Goal: Task Accomplishment & Management: Manage account settings

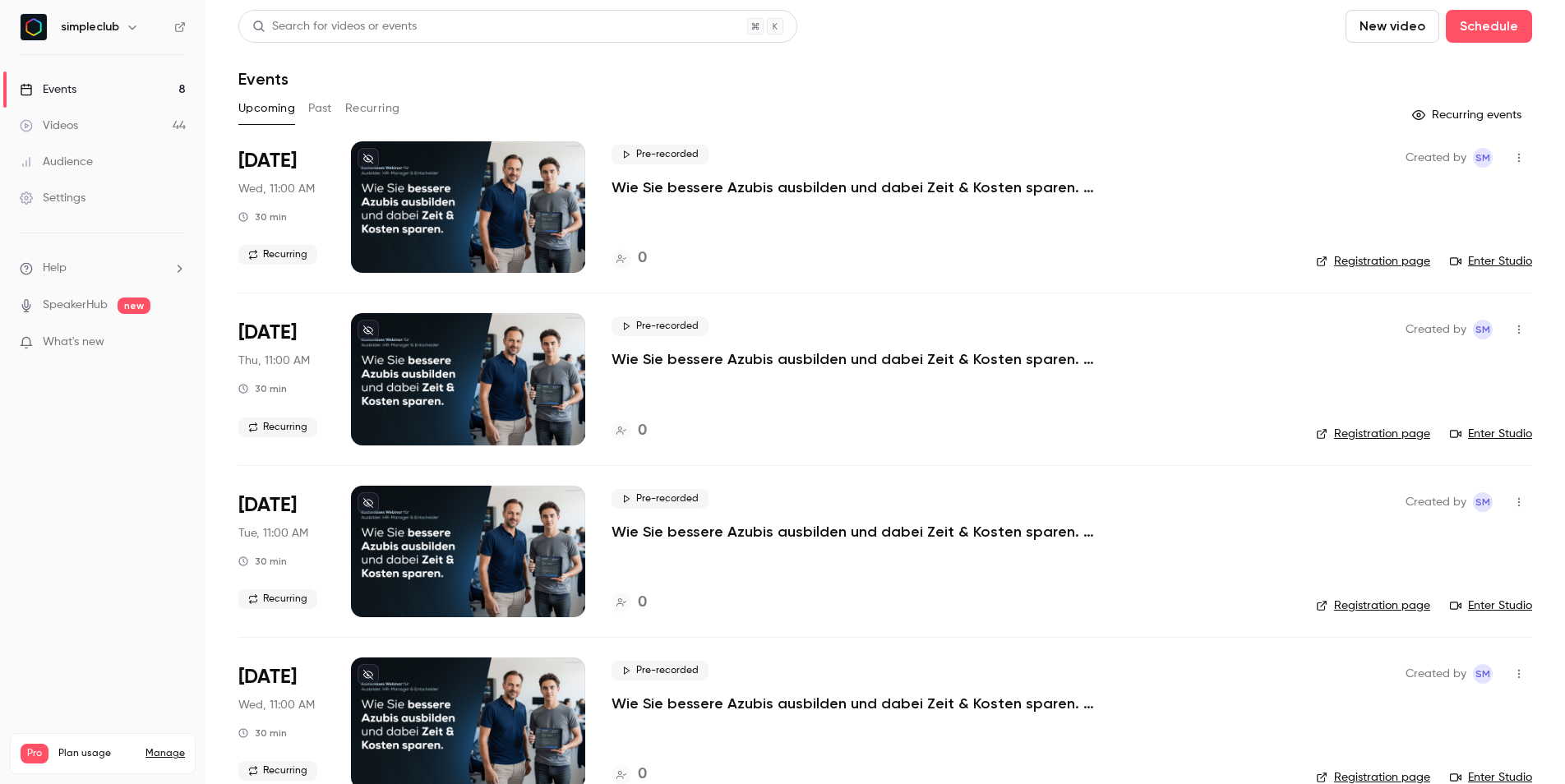
click at [88, 193] on link "Settings" at bounding box center [103, 197] width 205 height 36
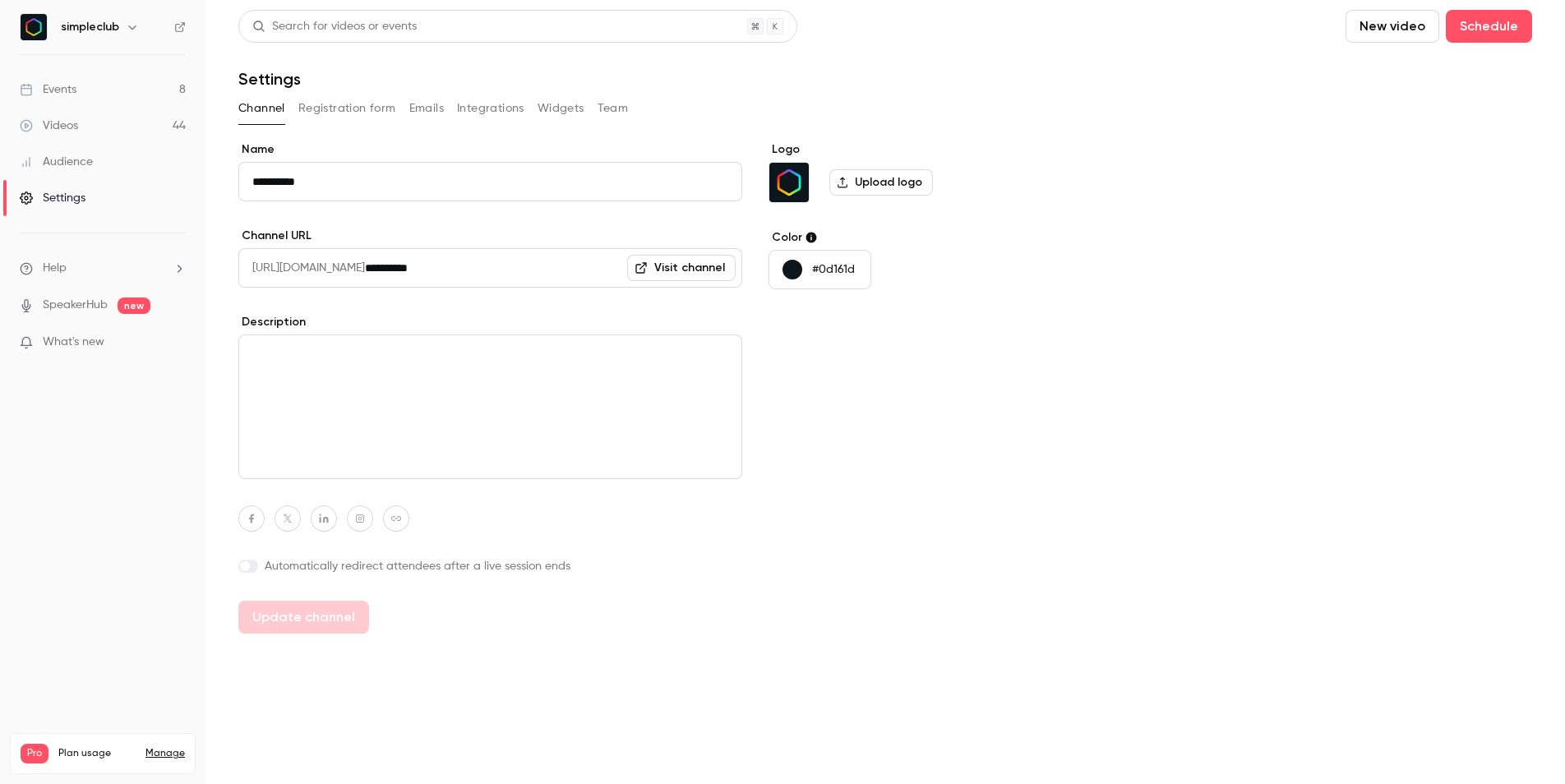
click at [451, 112] on div "Channel Registration form Emails Integrations Widgets Team" at bounding box center [885, 108] width 1293 height 27
click at [414, 109] on button "Emails" at bounding box center [427, 108] width 35 height 27
